Goal: Book appointment/travel/reservation

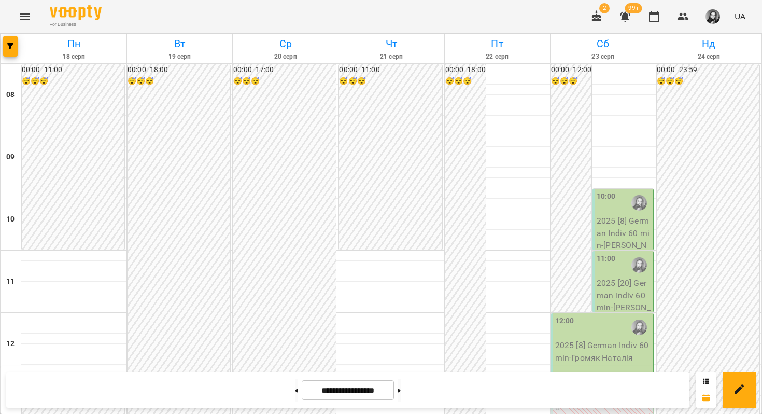
scroll to position [494, 0]
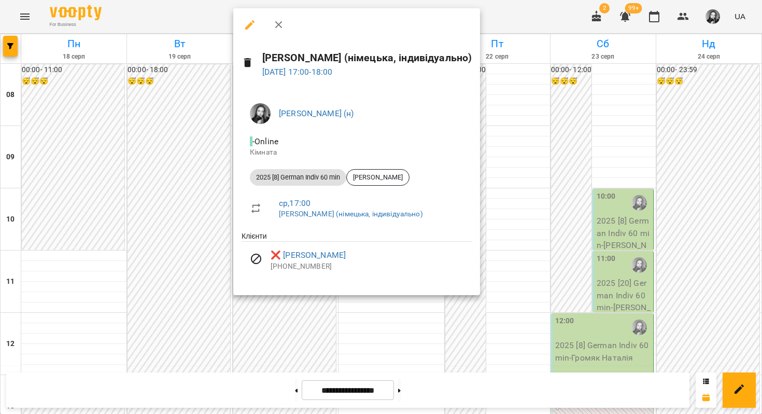
click at [195, 262] on div at bounding box center [381, 207] width 762 height 414
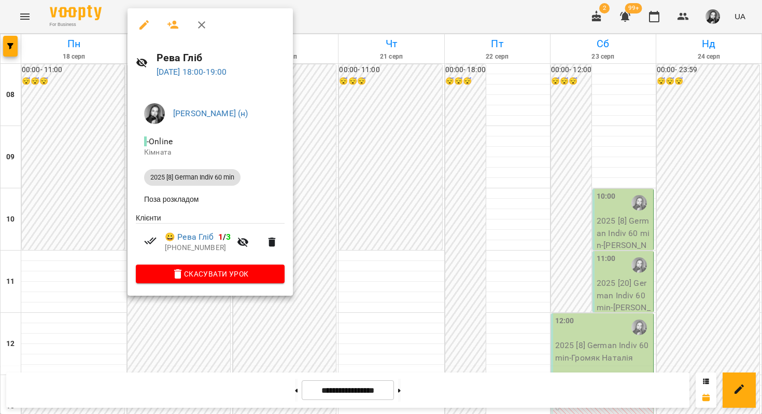
click at [187, 314] on div at bounding box center [381, 207] width 762 height 414
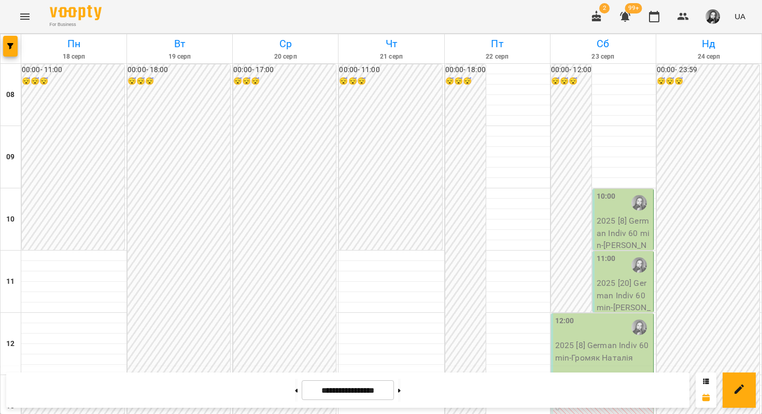
scroll to position [390, 0]
click at [401, 393] on button at bounding box center [399, 389] width 3 height 23
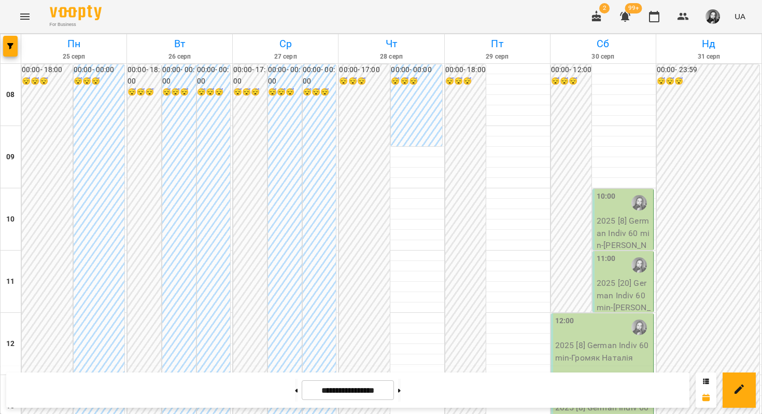
scroll to position [497, 0]
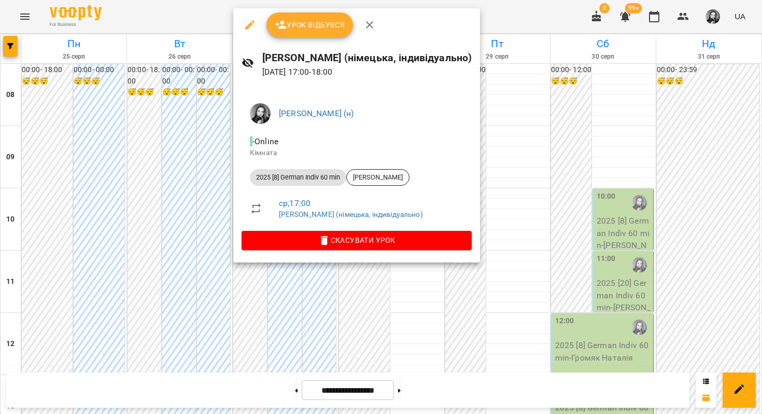
click at [178, 169] on div at bounding box center [381, 207] width 762 height 414
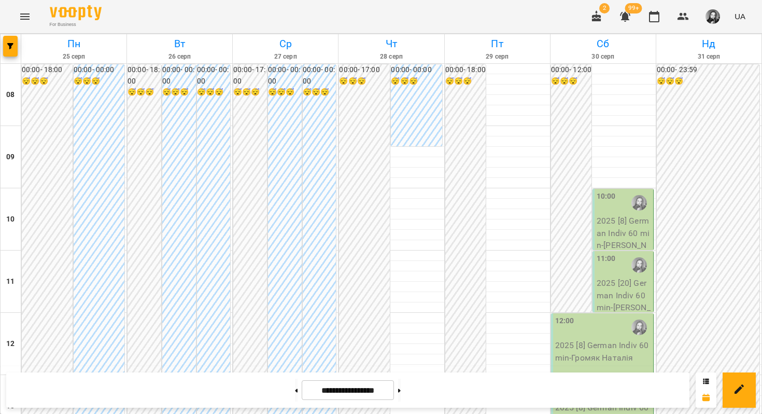
scroll to position [0, 0]
click at [295, 391] on button at bounding box center [296, 389] width 3 height 23
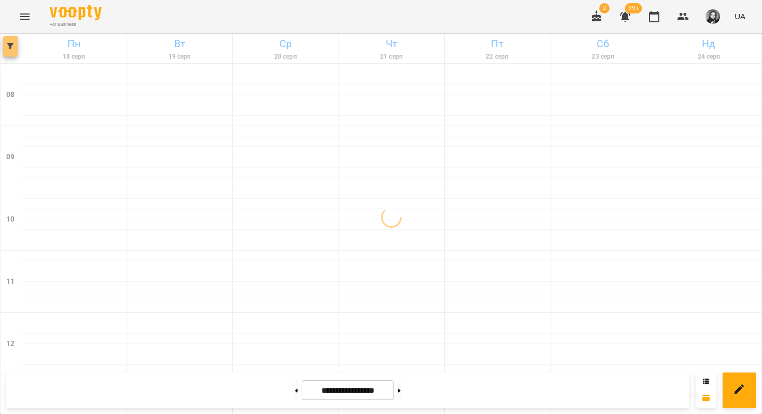
click at [15, 43] on span "button" at bounding box center [10, 46] width 15 height 6
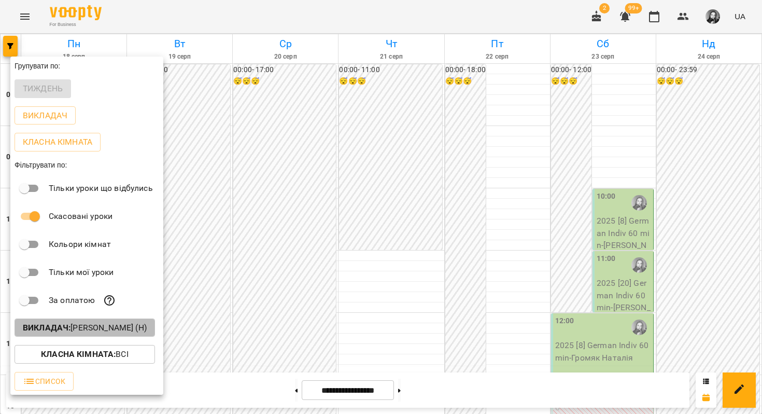
click at [54, 332] on b "Викладач :" at bounding box center [47, 327] width 48 height 10
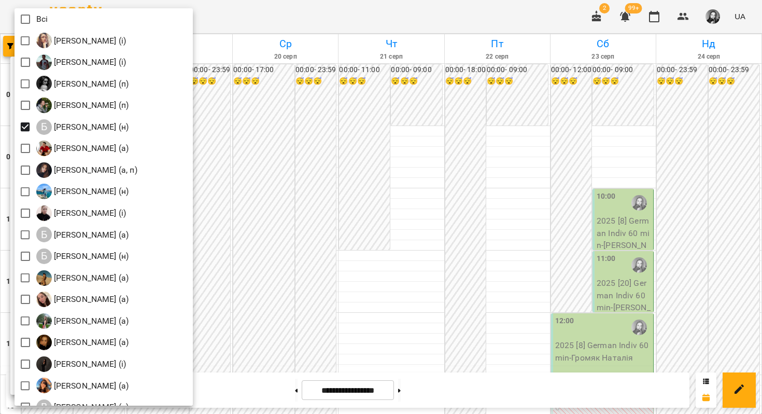
click at [294, 18] on div at bounding box center [381, 207] width 762 height 414
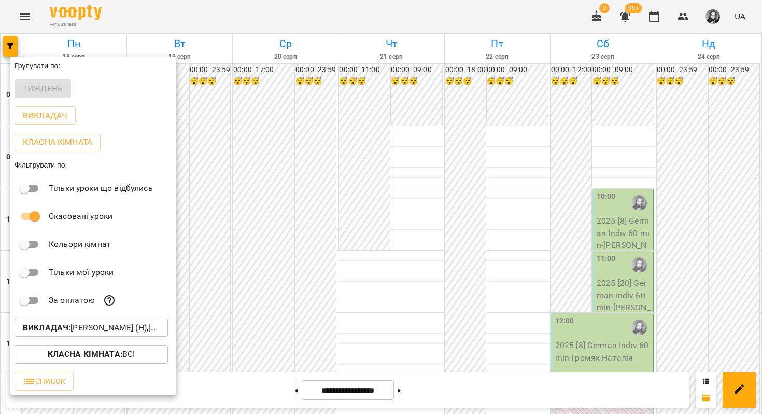
click at [351, 7] on div at bounding box center [381, 207] width 762 height 414
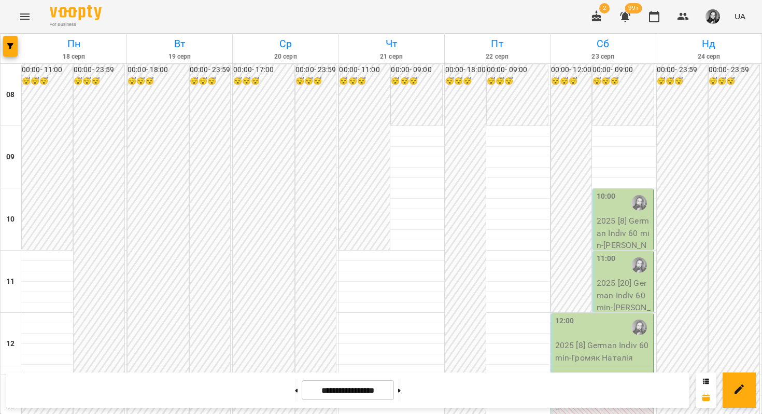
scroll to position [485, 0]
click at [401, 401] on button at bounding box center [399, 389] width 3 height 23
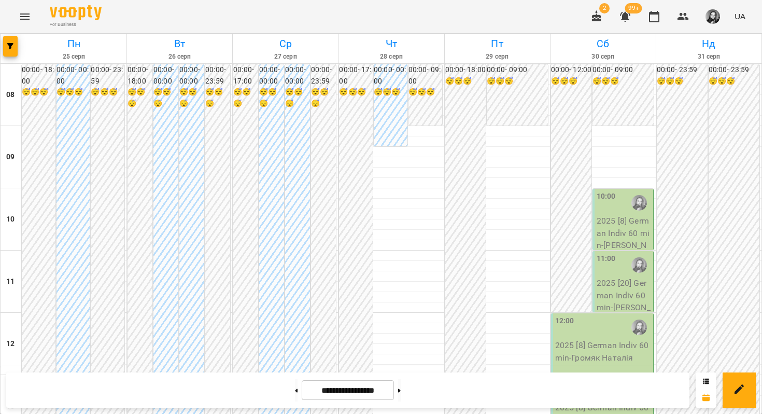
scroll to position [618, 0]
click at [295, 391] on button at bounding box center [296, 389] width 3 height 23
type input "**********"
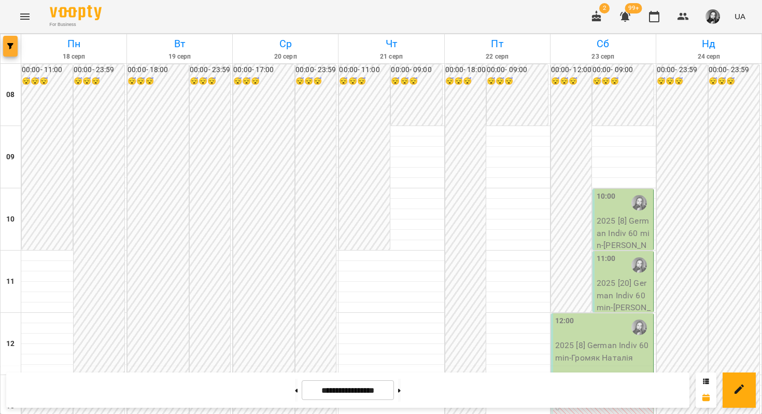
click at [10, 43] on icon "button" at bounding box center [10, 46] width 6 height 6
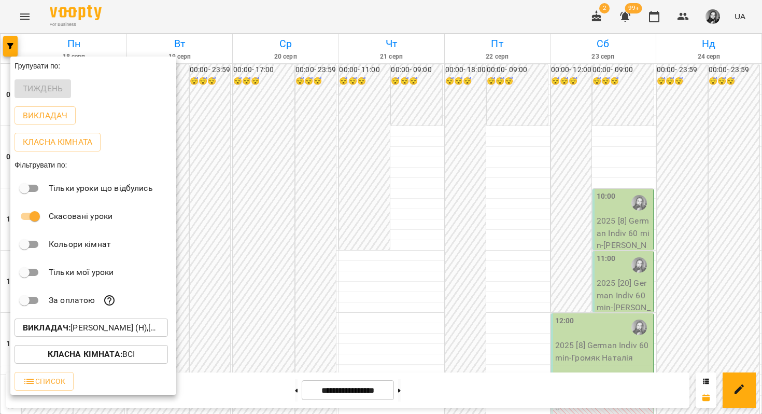
click at [60, 329] on b "Викладач :" at bounding box center [47, 327] width 48 height 10
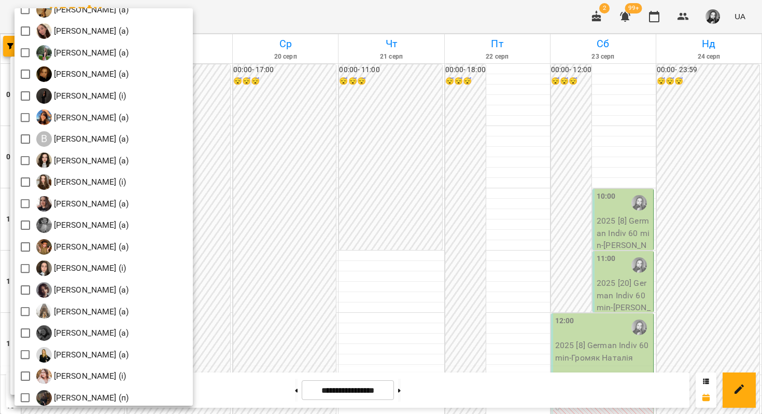
scroll to position [301, 0]
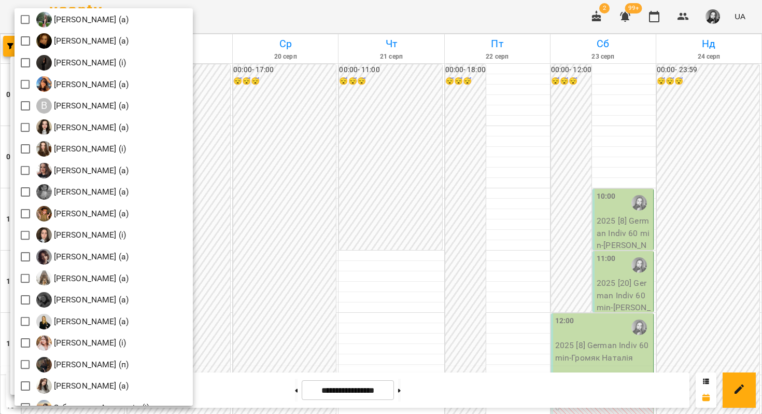
click at [254, 23] on div at bounding box center [381, 207] width 762 height 414
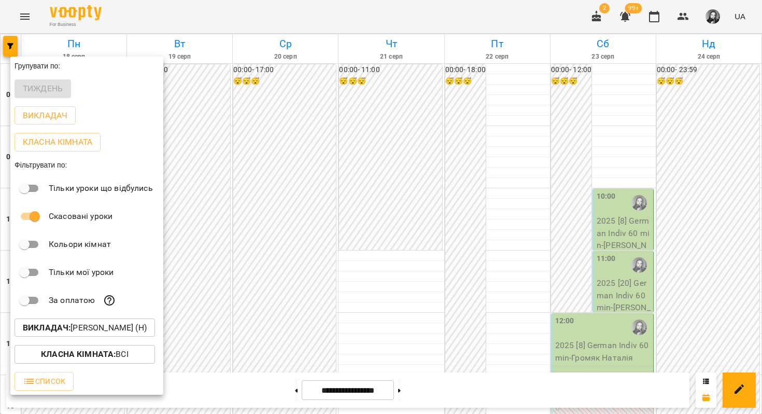
click at [250, 1] on div at bounding box center [381, 207] width 762 height 414
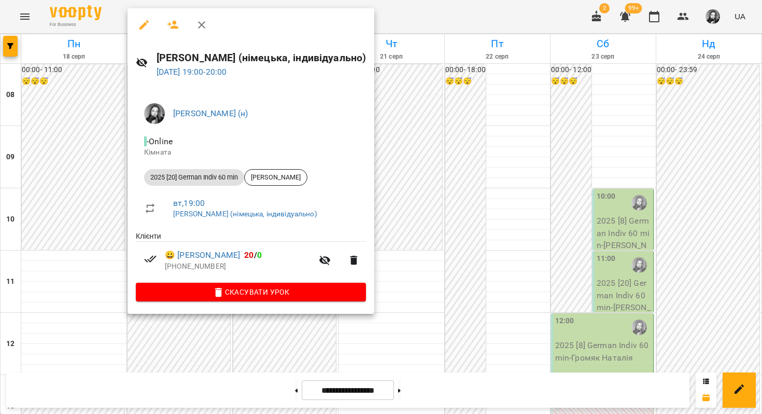
scroll to position [191, 0]
click at [469, 3] on div at bounding box center [381, 207] width 762 height 414
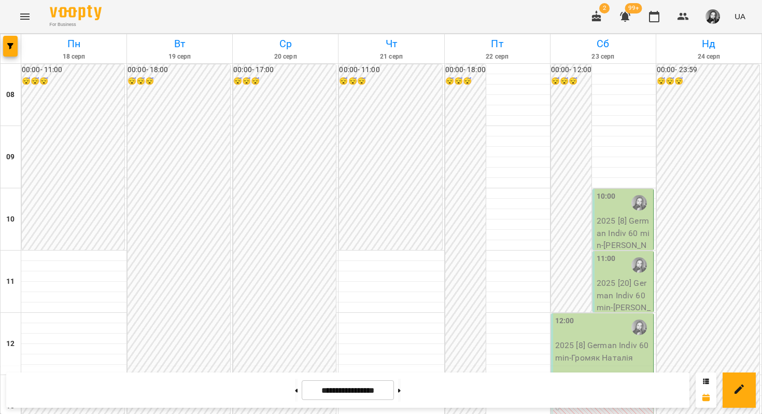
scroll to position [0, 0]
